Goal: Task Accomplishment & Management: Understand process/instructions

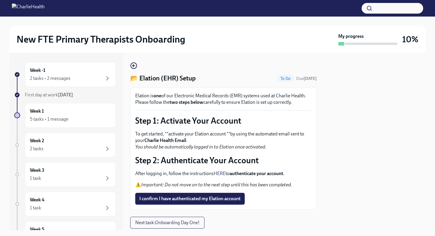
scroll to position [17, 0]
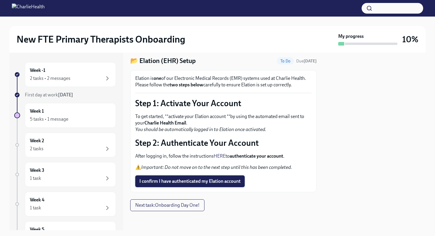
click at [170, 182] on span "I confirm I have authenticated my Elation account" at bounding box center [189, 181] width 101 height 6
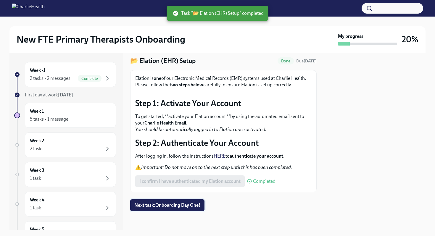
click at [161, 206] on span "Next task : Onboarding Day One!" at bounding box center [167, 205] width 66 height 6
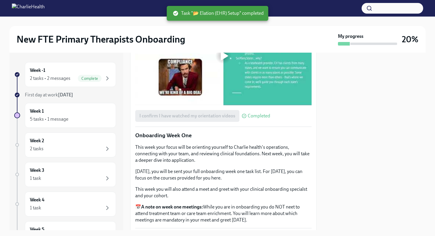
scroll to position [804, 0]
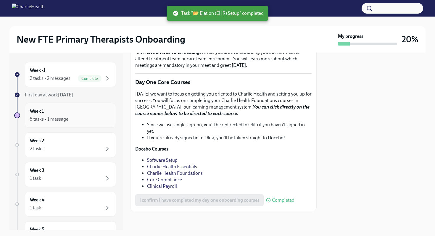
click at [95, 119] on div "5 tasks • 1 message" at bounding box center [70, 119] width 81 height 7
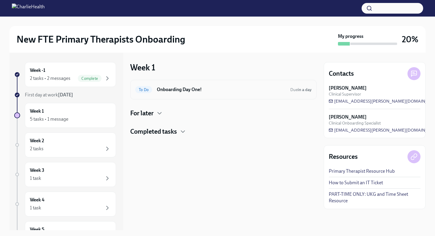
click at [159, 86] on div "To Do Onboarding Day One! Due in a day" at bounding box center [223, 89] width 176 height 9
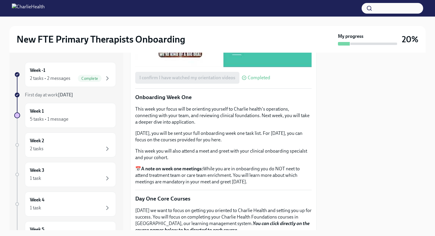
scroll to position [804, 0]
